Goal: Task Accomplishment & Management: Manage account settings

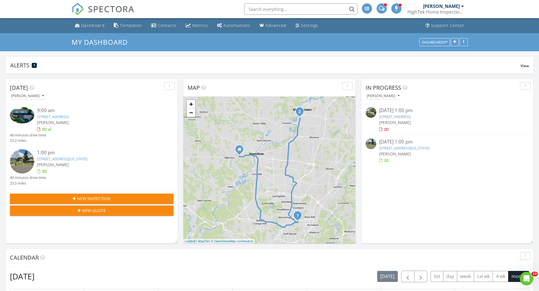
click at [59, 159] on link "[STREET_ADDRESS][US_STATE]" at bounding box center [62, 158] width 50 height 5
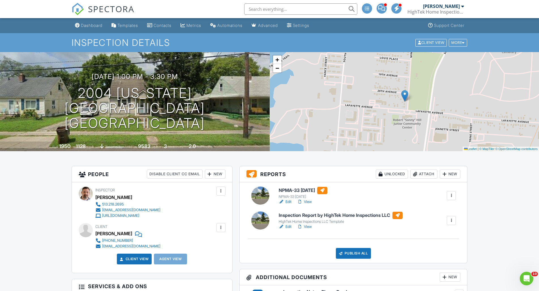
click at [287, 202] on link "Edit" at bounding box center [285, 202] width 13 height 6
